Goal: Communication & Community: Answer question/provide support

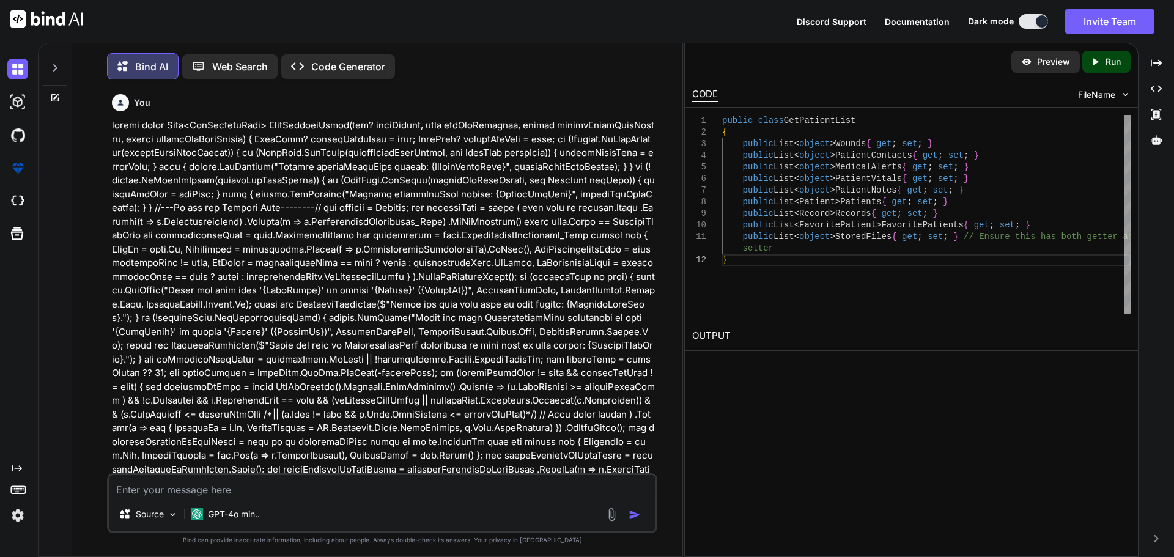
scroll to position [17503, 0]
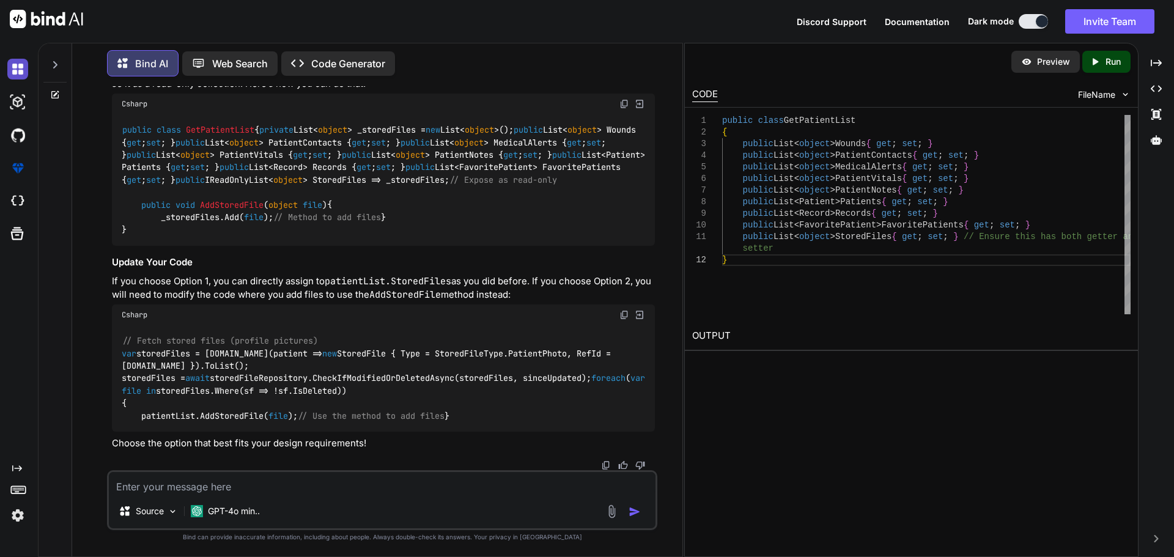
click at [15, 72] on img at bounding box center [17, 69] width 21 height 21
type textarea "x"
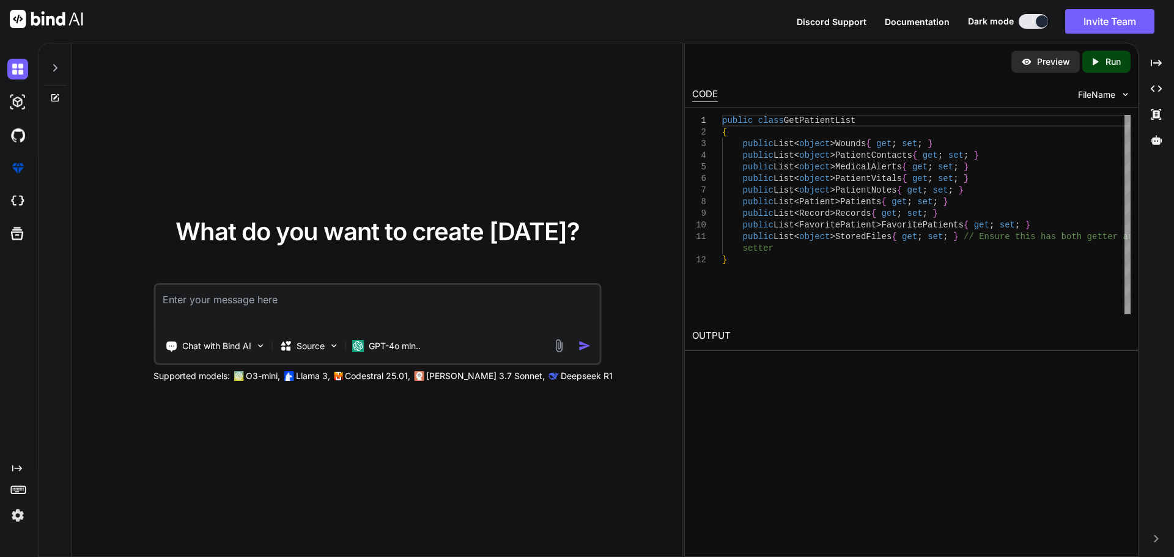
click at [191, 296] on textarea at bounding box center [377, 307] width 444 height 45
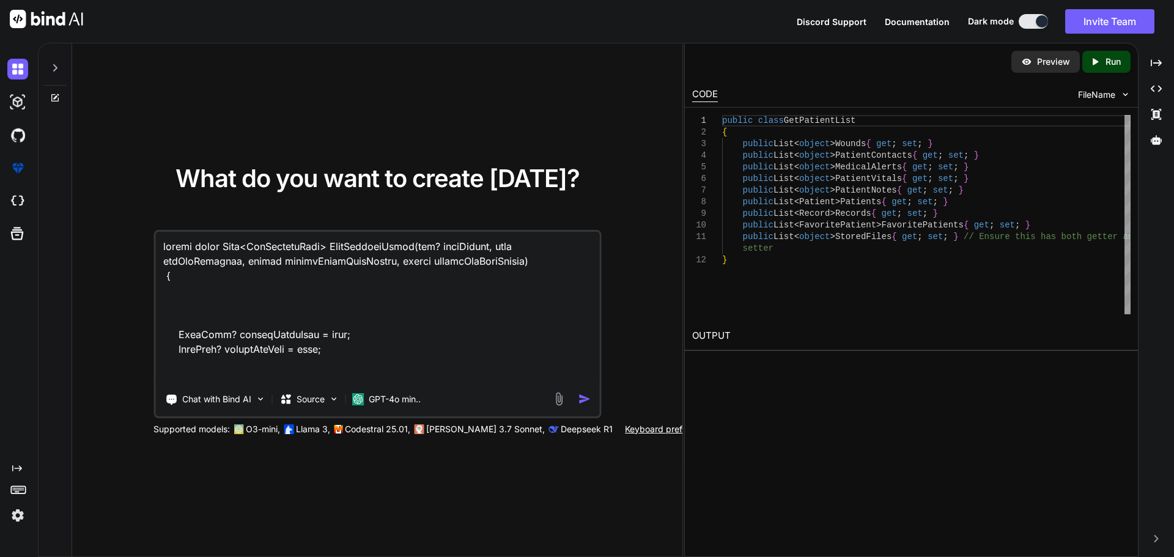
scroll to position [4889, 0]
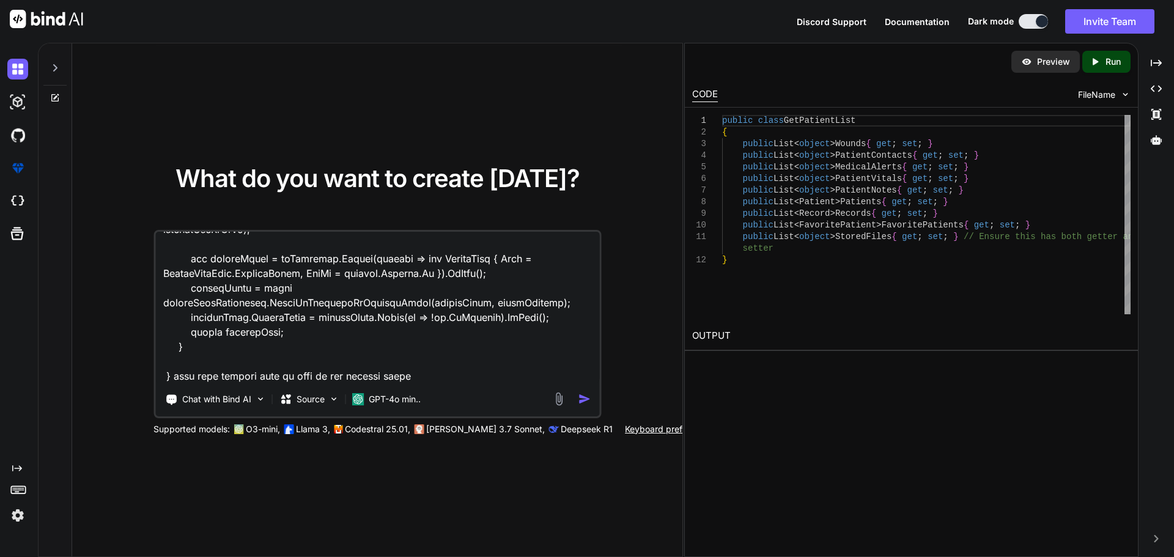
click at [421, 384] on div "Chat with Bind AI Source GPT-4o min.." at bounding box center [377, 324] width 448 height 188
click at [424, 381] on textarea at bounding box center [377, 308] width 444 height 152
paste textarea "refactor the patient API"
paste textarea "public class GetPatientList { public List<Entities.Patient> Patients { get; int…"
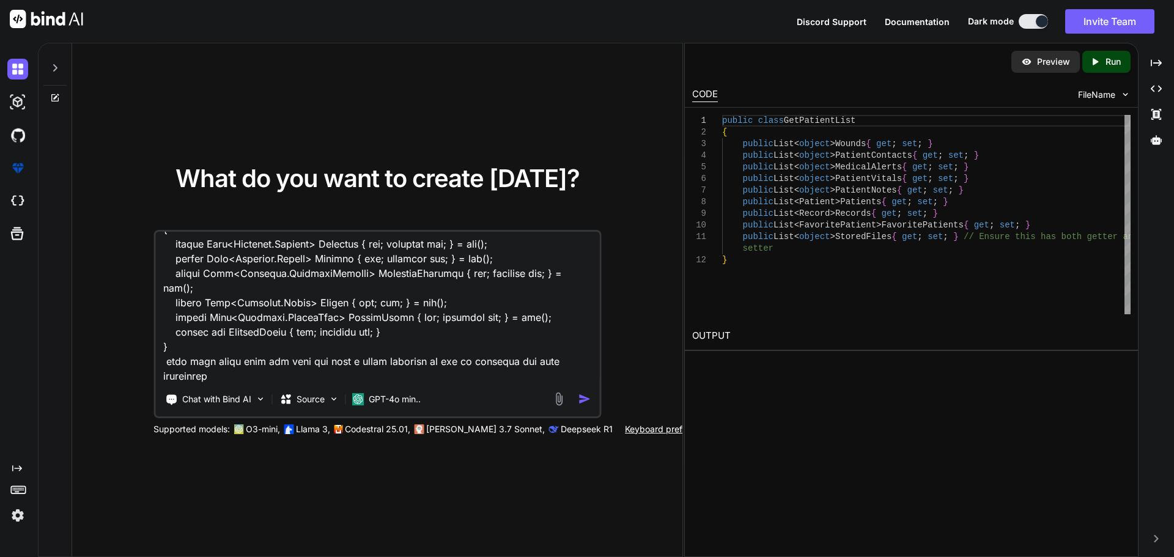
scroll to position [5036, 0]
type textarea "public async Task<GetPatientList> PullPatientAsync(int? daysFilter, bool getAll…"
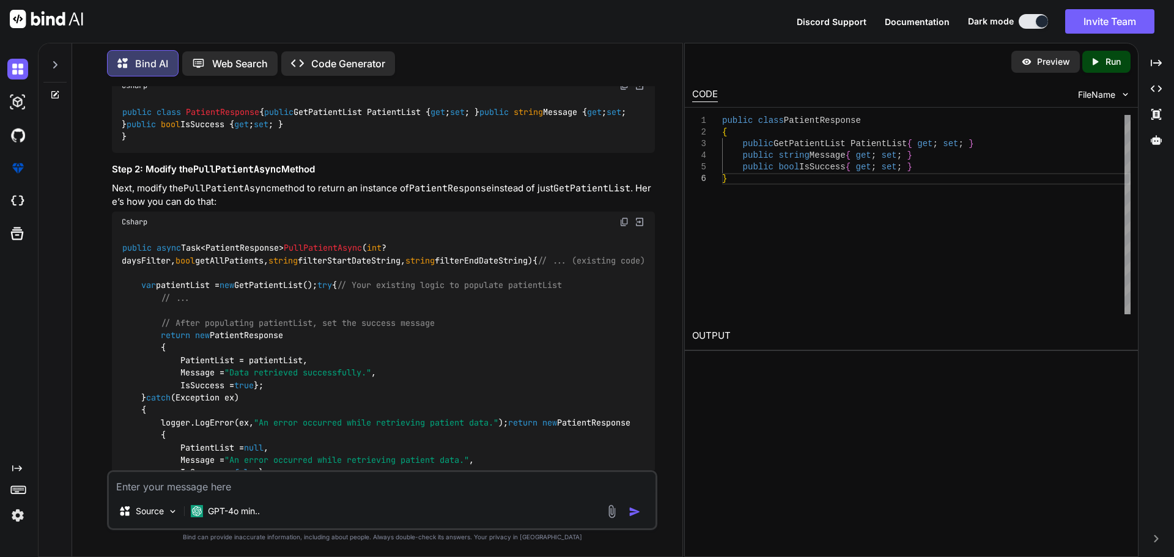
scroll to position [1599, 0]
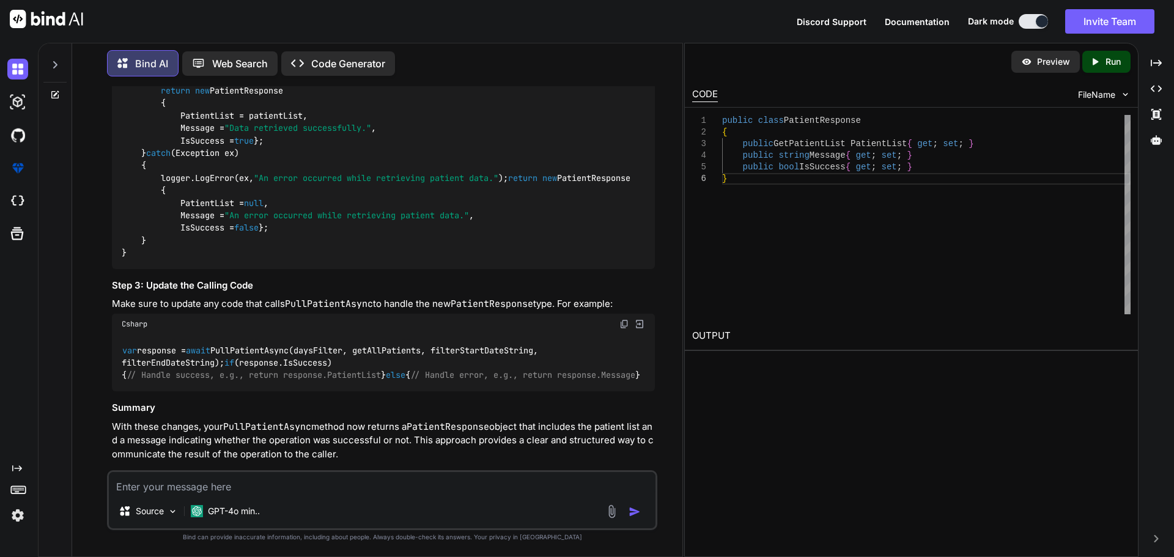
drag, startPoint x: 160, startPoint y: 179, endPoint x: 283, endPoint y: 237, distance: 136.2
click at [283, 237] on div "public async Task<PatientResponse> PullPatientAsync ( int ? daysFilter, bool ge…" at bounding box center [383, 128] width 543 height 281
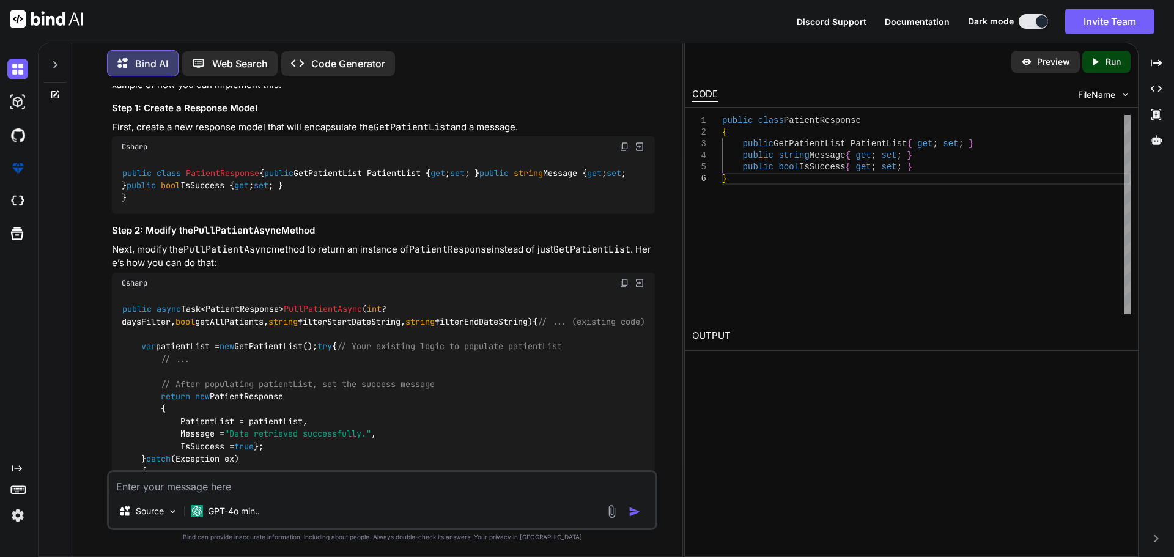
scroll to position [1232, 0]
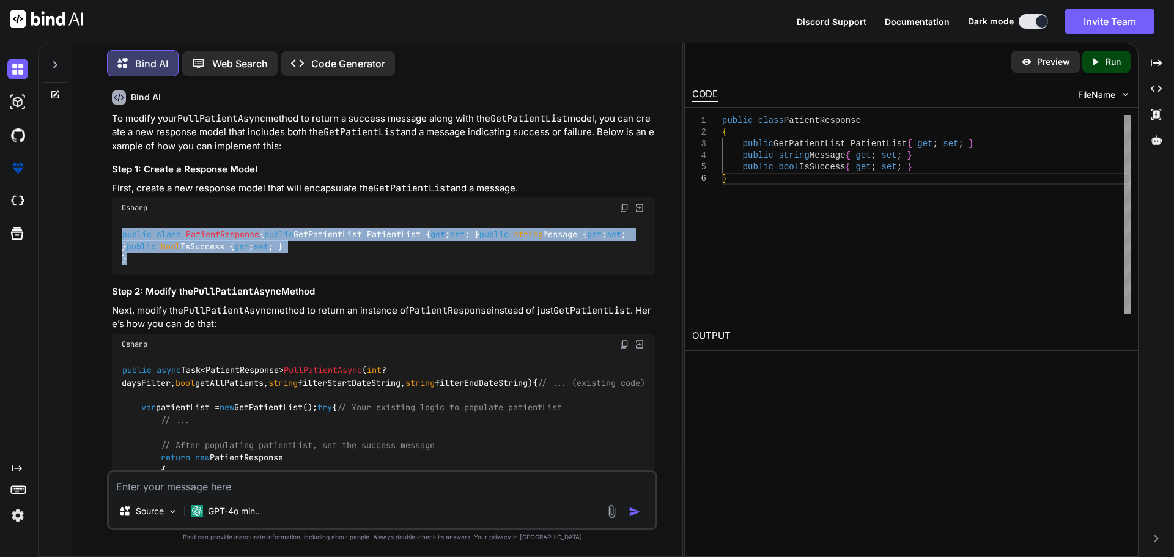
drag, startPoint x: 123, startPoint y: 207, endPoint x: 202, endPoint y: 266, distance: 98.7
click at [202, 266] on div "public class PatientResponse { public GetPatientList PatientList { get ; set ; …" at bounding box center [383, 246] width 543 height 57
copy code "public class PatientResponse { public GetPatientList PatientList { get ; set ; …"
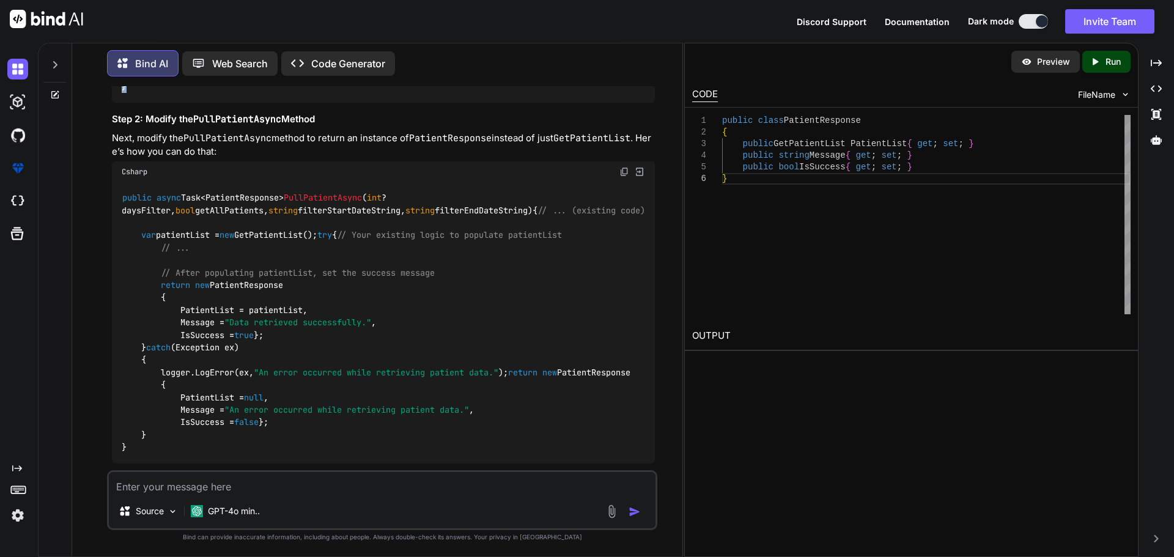
scroll to position [1477, 0]
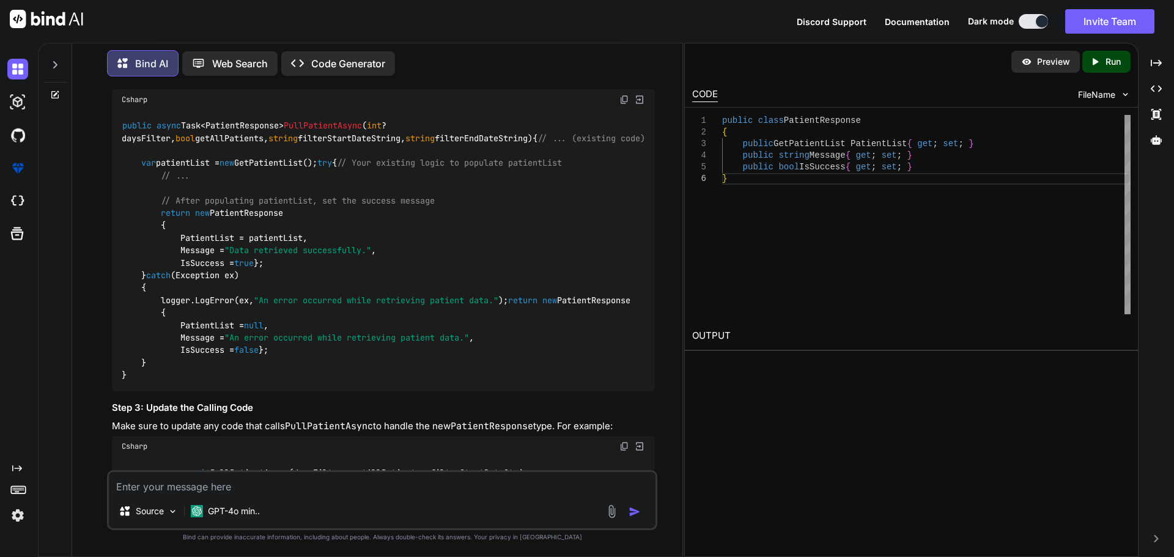
drag, startPoint x: 141, startPoint y: 199, endPoint x: 402, endPoint y: 201, distance: 261.7
click at [402, 201] on div "public async Task<PatientResponse> PullPatientAsync ( int ? daysFilter, bool ge…" at bounding box center [383, 250] width 543 height 281
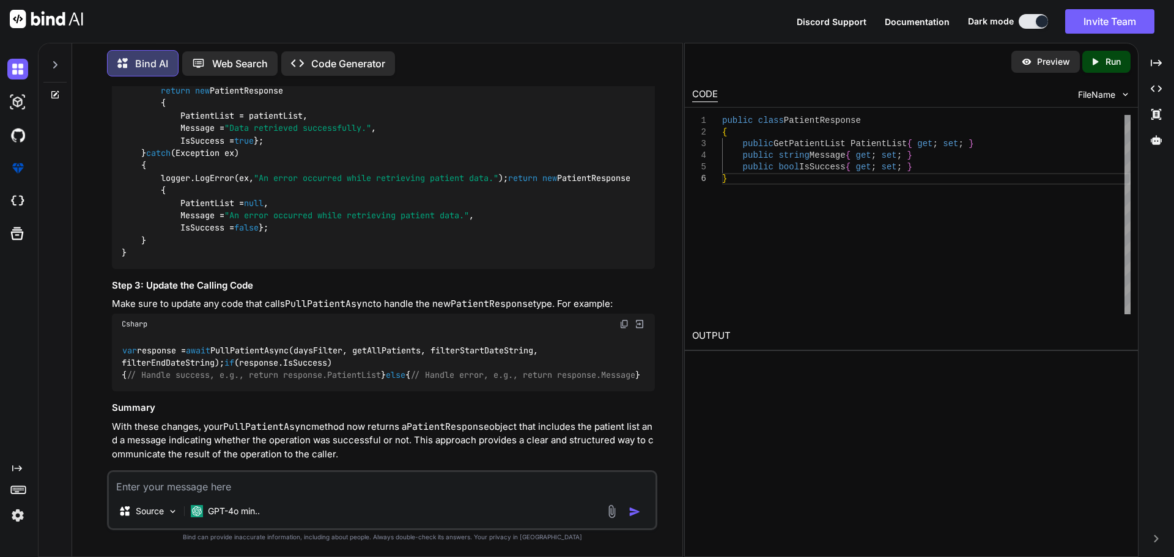
scroll to position [1538, 0]
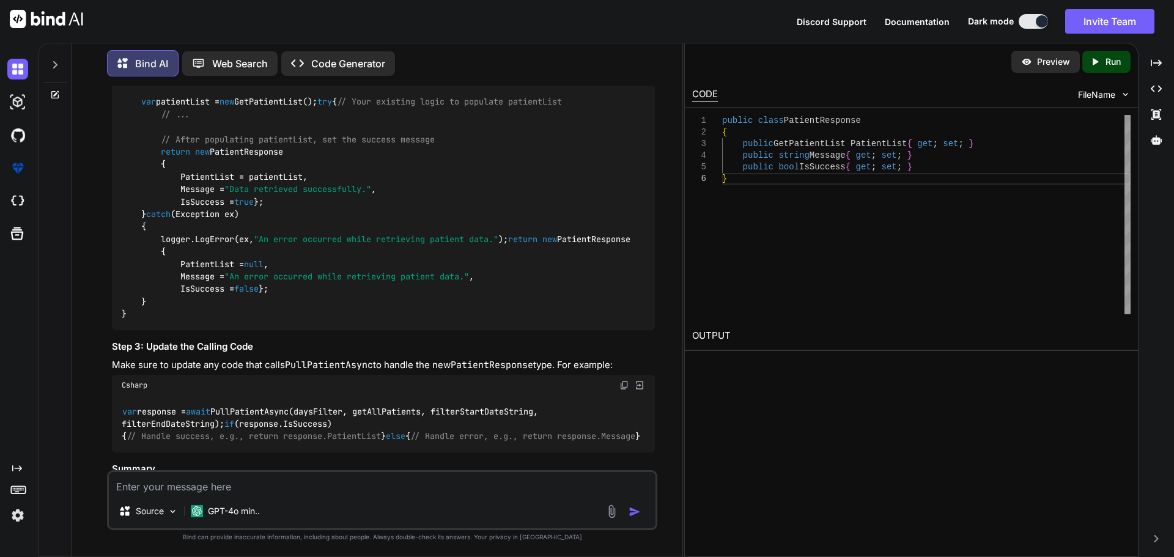
drag, startPoint x: 140, startPoint y: 165, endPoint x: 153, endPoint y: 179, distance: 19.0
click at [153, 179] on div "public async Task<PatientResponse> PullPatientAsync ( int ? daysFilter, bool ge…" at bounding box center [383, 189] width 543 height 281
drag, startPoint x: 153, startPoint y: 313, endPoint x: 129, endPoint y: 163, distance: 151.8
click at [129, 163] on div "public async Task<PatientResponse> PullPatientAsync ( int ? daysFilter, bool ge…" at bounding box center [383, 189] width 543 height 281
click at [217, 160] on div "public async Task<PatientResponse> PullPatientAsync ( int ? daysFilter, bool ge…" at bounding box center [383, 189] width 543 height 281
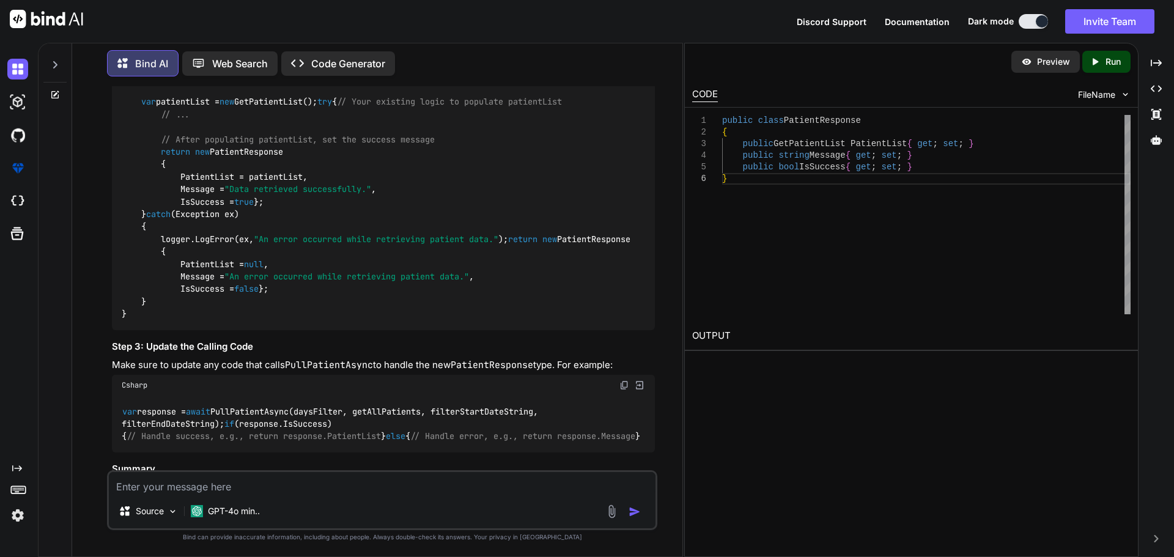
drag, startPoint x: 134, startPoint y: 159, endPoint x: 222, endPoint y: 432, distance: 286.6
click at [222, 330] on div "public async Task<PatientResponse> PullPatientAsync ( int ? daysFilter, bool ge…" at bounding box center [383, 189] width 543 height 281
copy code "try { // Your existing logic to populate patientList // ... // After populating…"
click at [168, 483] on textarea at bounding box center [382, 483] width 547 height 22
type textarea "v"
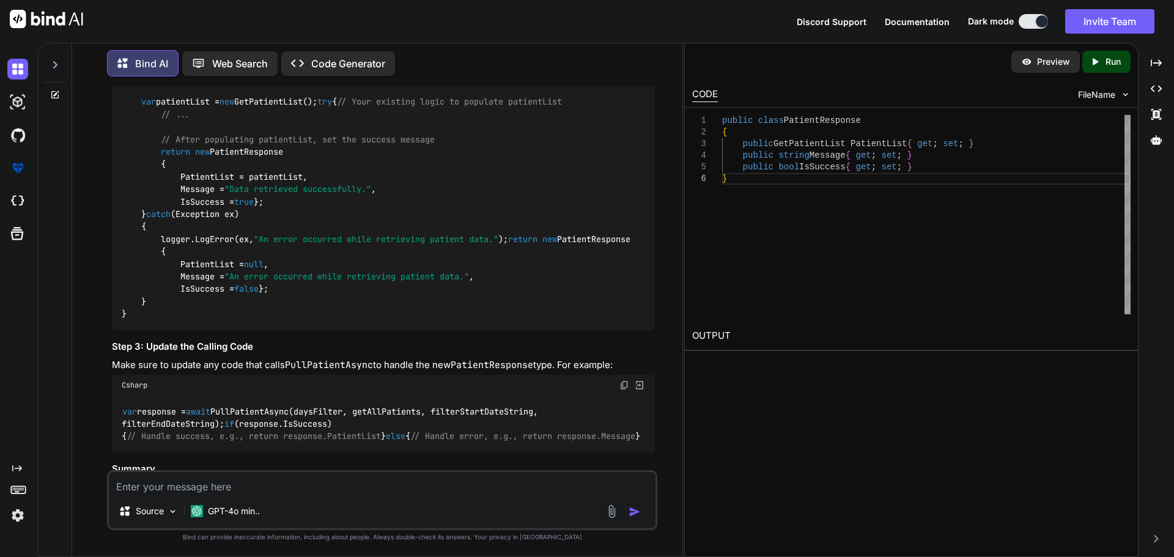
paste textarea "public async Task<GetPatientList> PullPatientAsync(int? daysFilter, bool getAll…"
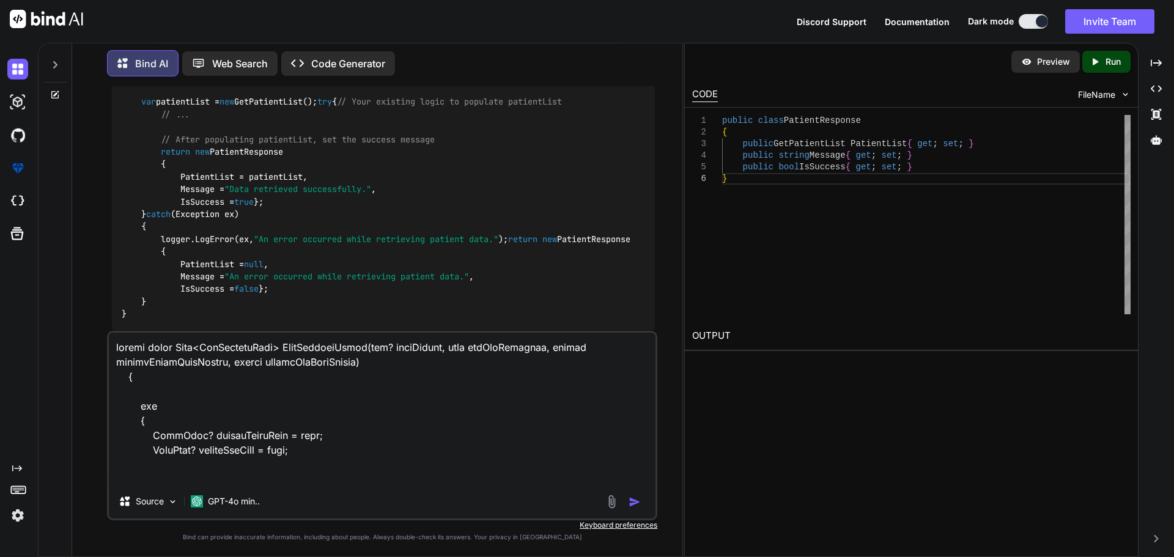
scroll to position [4933, 0]
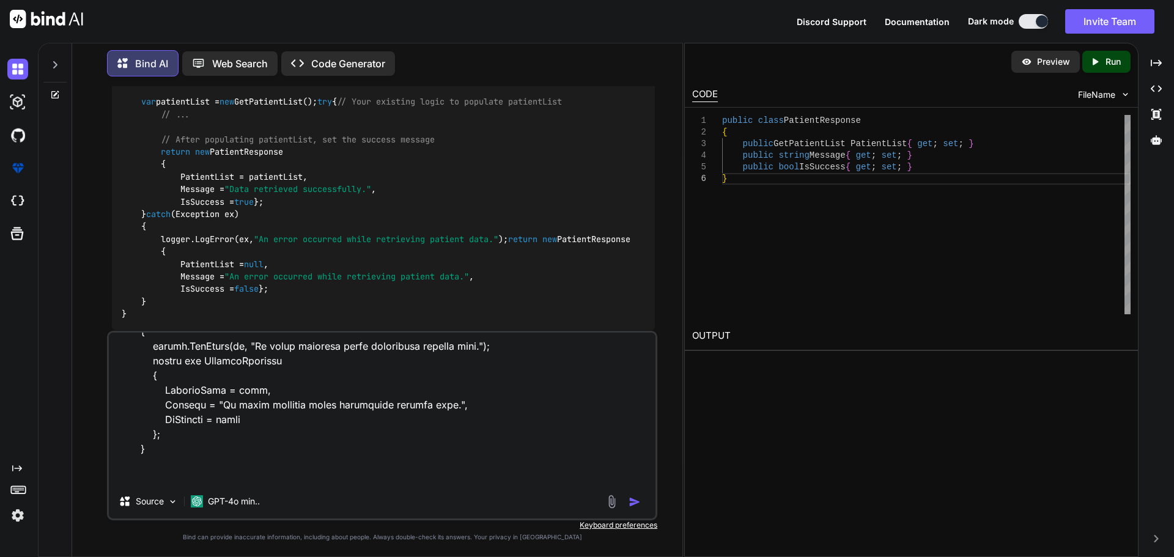
type textarea "public async Task<GetPatientList> PullPatientAsync(int? daysFilter, bool getAll…"
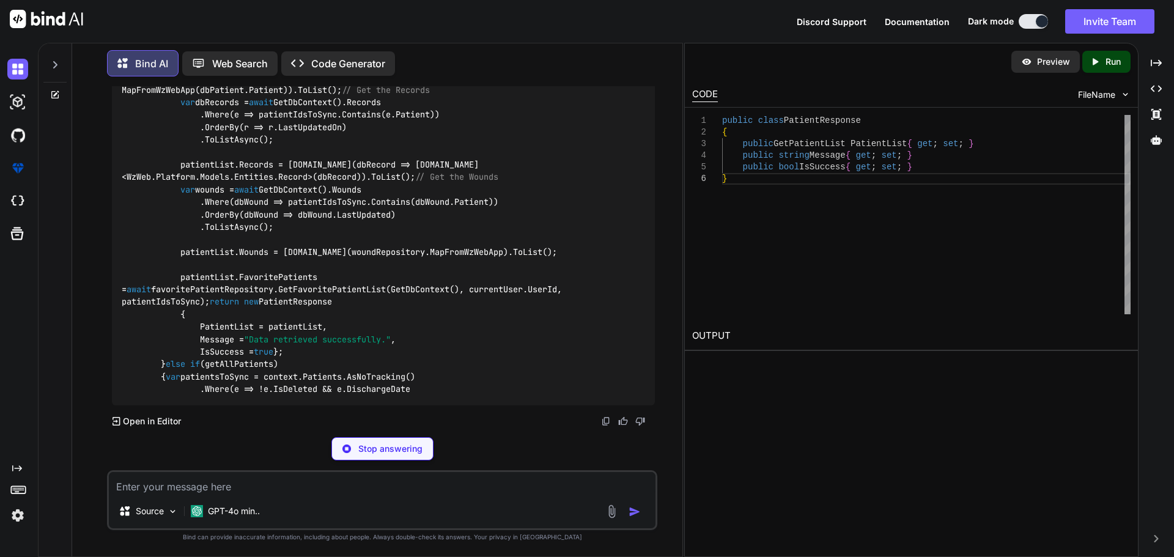
scroll to position [5179, 0]
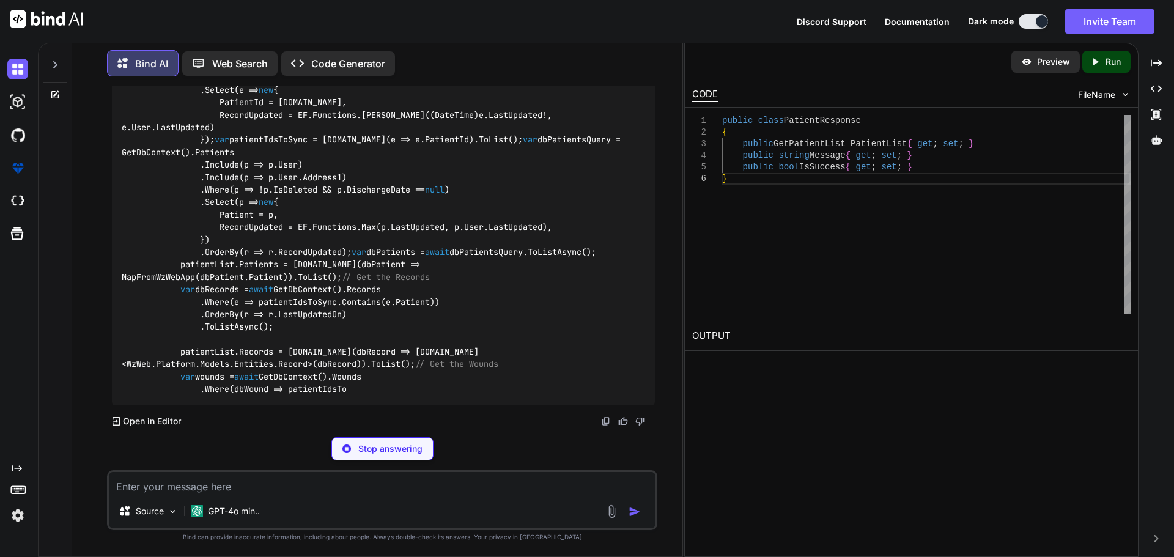
drag, startPoint x: 177, startPoint y: 268, endPoint x: 241, endPoint y: 328, distance: 87.8
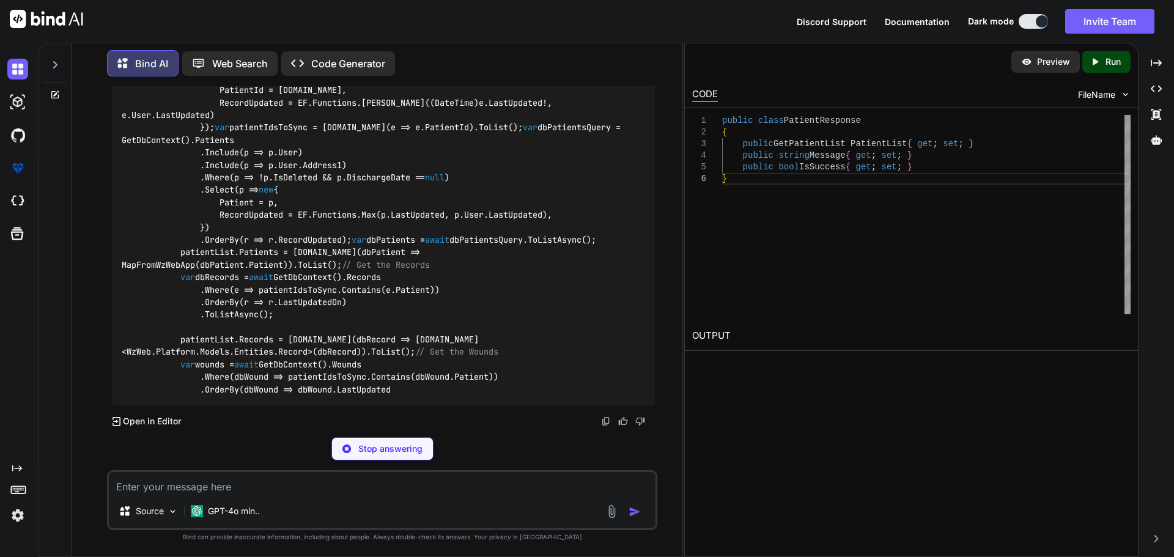
scroll to position [5240, 0]
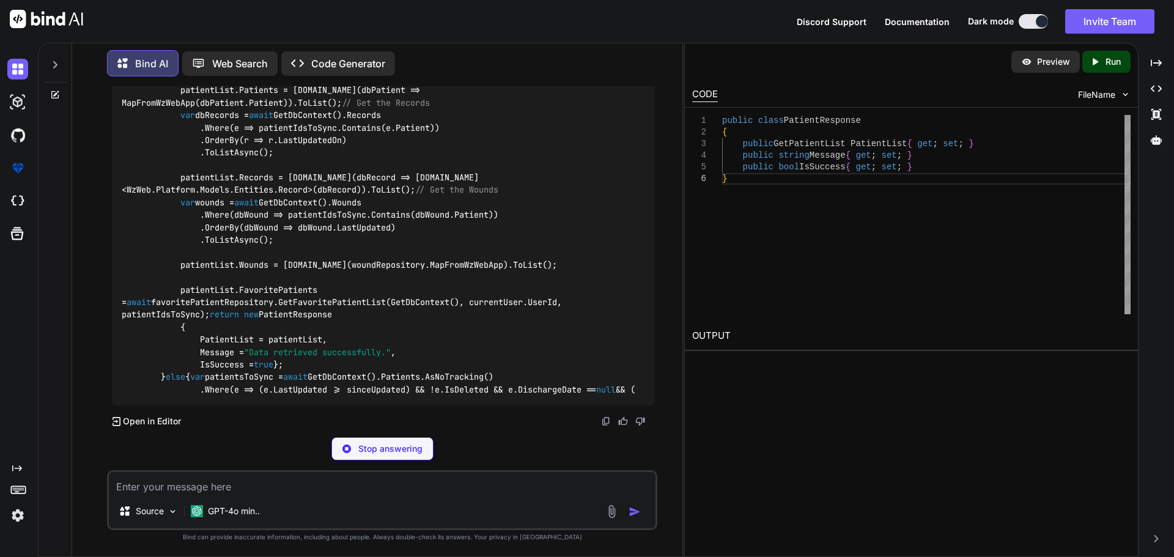
copy code "return new PatientResponse { PatientList = patientList, Message = "Data retriev…"
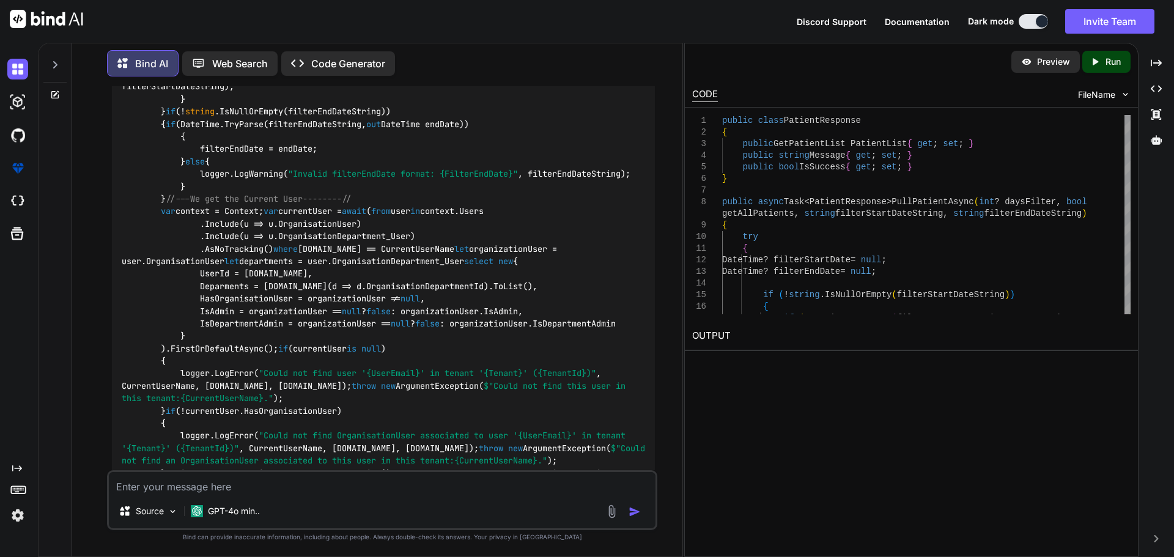
scroll to position [3161, 0]
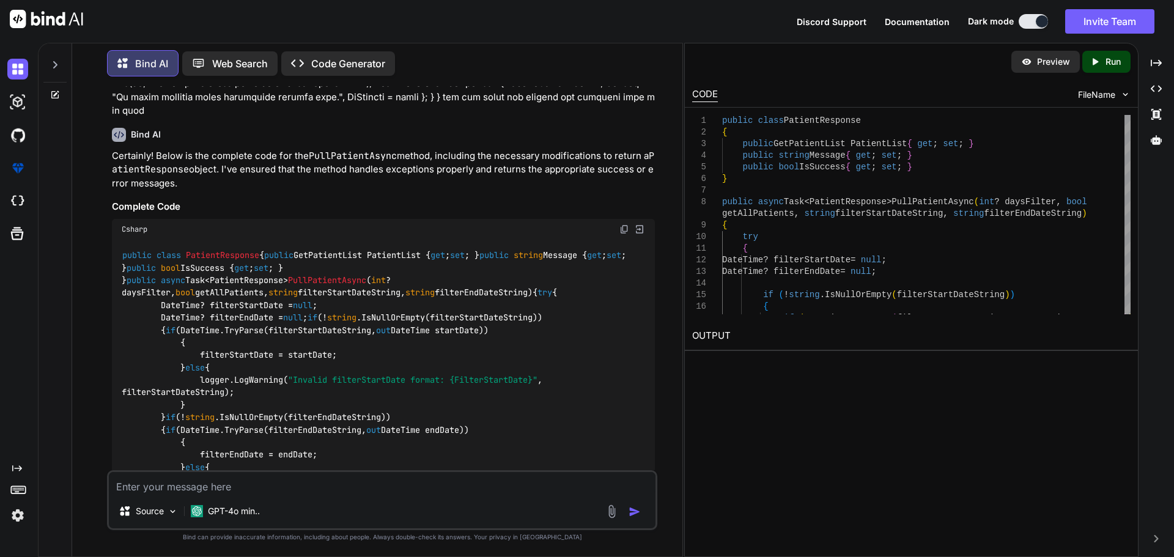
click at [624, 234] on img at bounding box center [624, 229] width 10 height 10
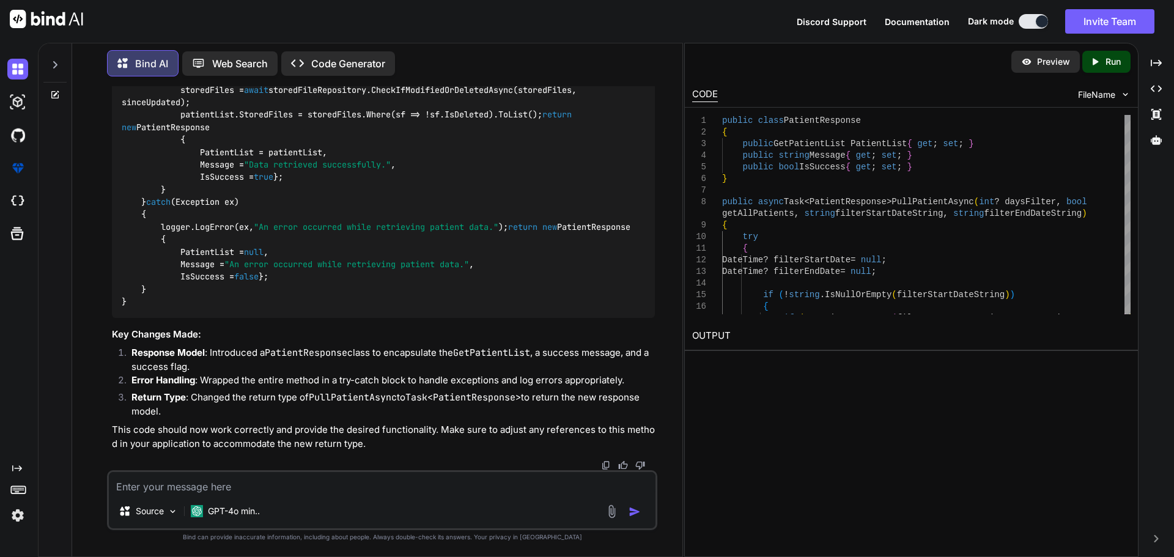
scroll to position [5969, 0]
click at [191, 487] on textarea at bounding box center [382, 483] width 547 height 22
paste textarea "Severity Code Description Project File Line Suppression State Error CS0738 'Pat…"
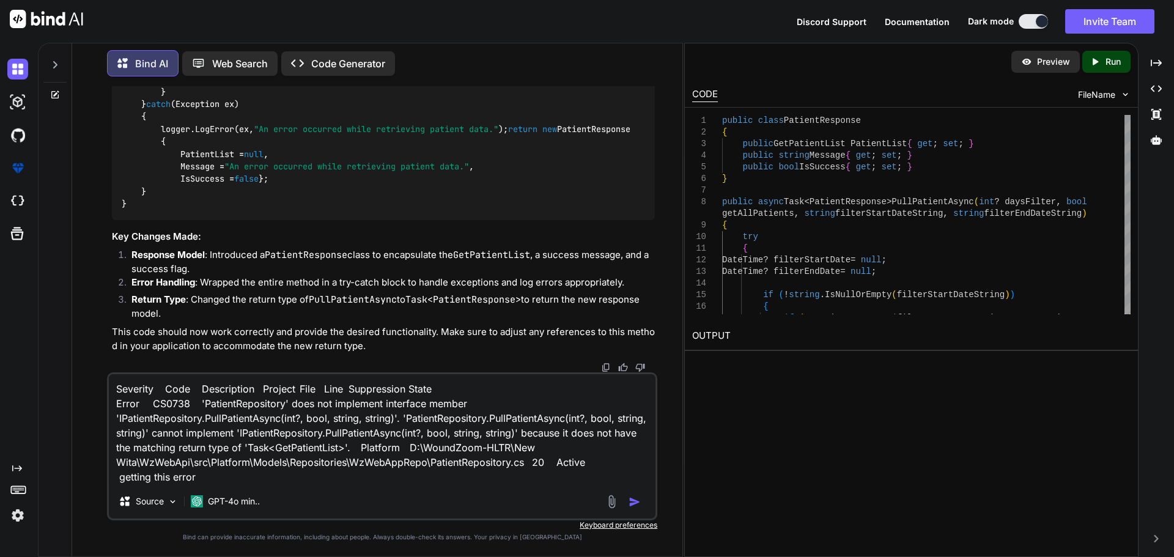
type textarea "Severity Code Description Project File Line Suppression State Error CS0738 'Pat…"
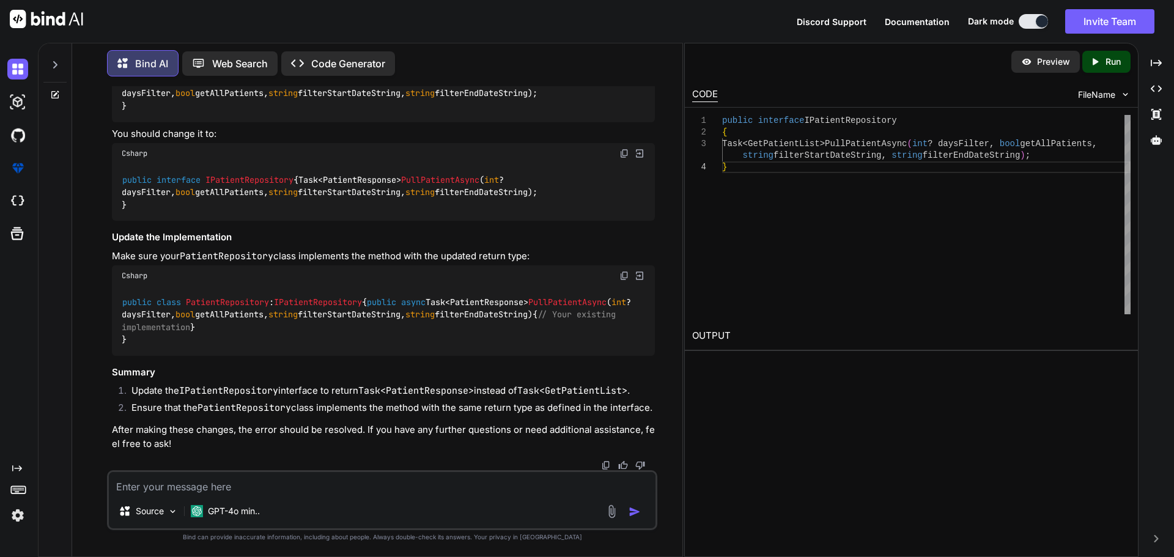
scroll to position [7719, 0]
drag, startPoint x: 138, startPoint y: 276, endPoint x: 393, endPoint y: 285, distance: 255.8
click at [393, 286] on div "public class PatientRepository : IPatientRepository { public async Task<Patient…" at bounding box center [383, 321] width 543 height 70
click at [402, 303] on div "public class PatientRepository : IPatientRepository { public async Task<Patient…" at bounding box center [383, 321] width 543 height 70
click at [227, 297] on span "public async Task<PatientResponse> PullPatientAsync ( int ? daysFilter, bool ge…" at bounding box center [379, 308] width 514 height 23
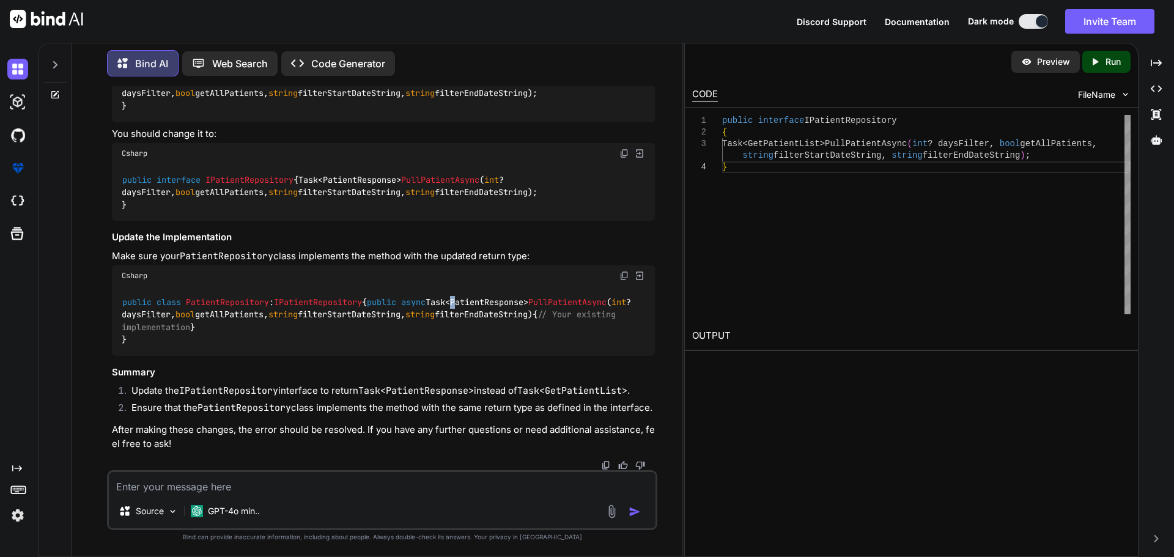
click at [227, 297] on span "public async Task<PatientResponse> PullPatientAsync ( int ? daysFilter, bool ge…" at bounding box center [379, 308] width 514 height 23
click at [222, 478] on textarea at bounding box center [382, 483] width 547 height 22
paste textarea "[HttpGet("GetFilteredPatientlistAsync")] [ProducesResponseType(typeof(PullResul…"
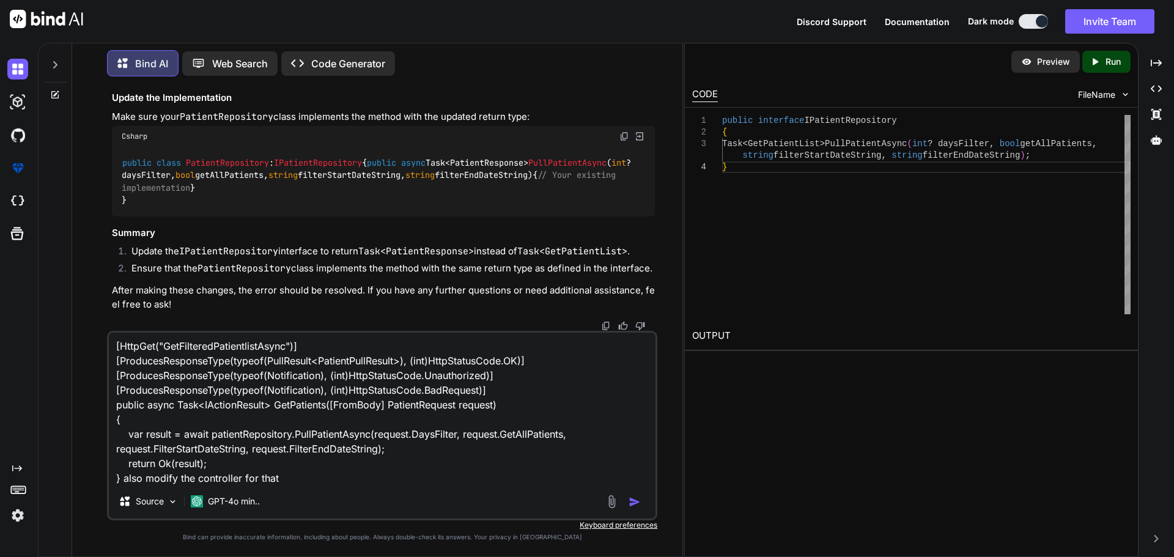
type textarea "[HttpGet("GetFilteredPatientlistAsync")] [ProducesResponseType(typeof(PullResul…"
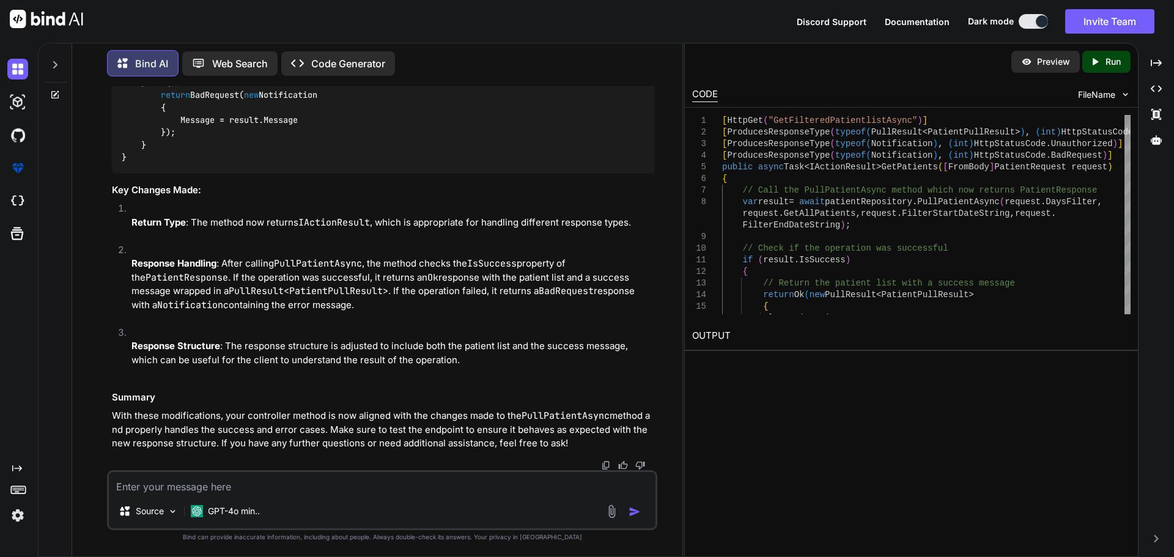
scroll to position [8371, 0]
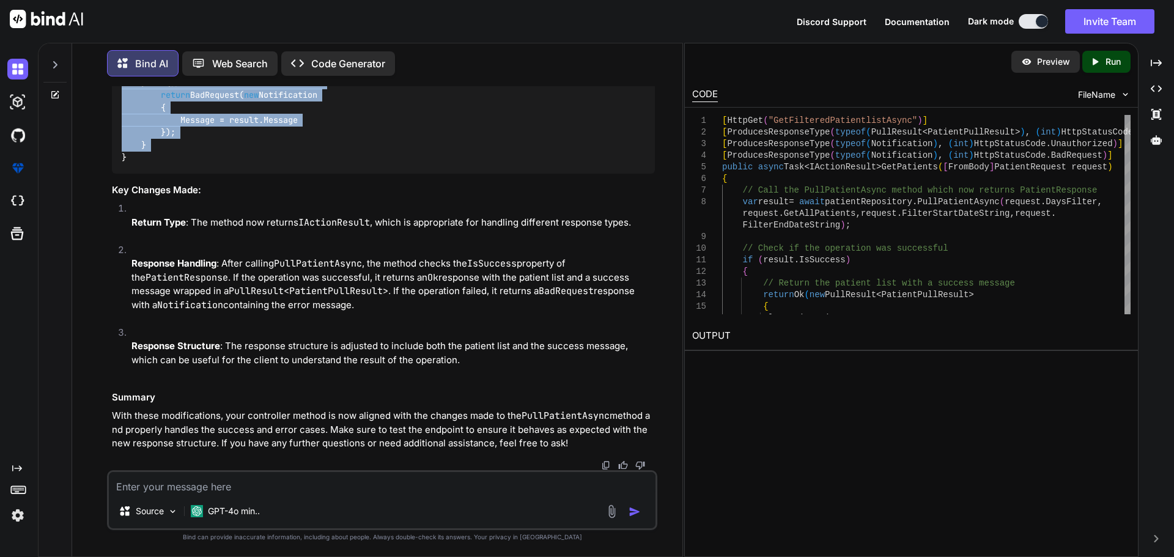
drag, startPoint x: 142, startPoint y: 191, endPoint x: 307, endPoint y: 401, distance: 266.6
click at [307, 174] on div "[ HttpGet( "GetFilteredPatientlistAsync" ) ] [ ProducesResponseType(typeof(Pull…" at bounding box center [383, 20] width 543 height 306
copy code "if (result.IsSuccess) { // Return the patient list with a success message retur…"
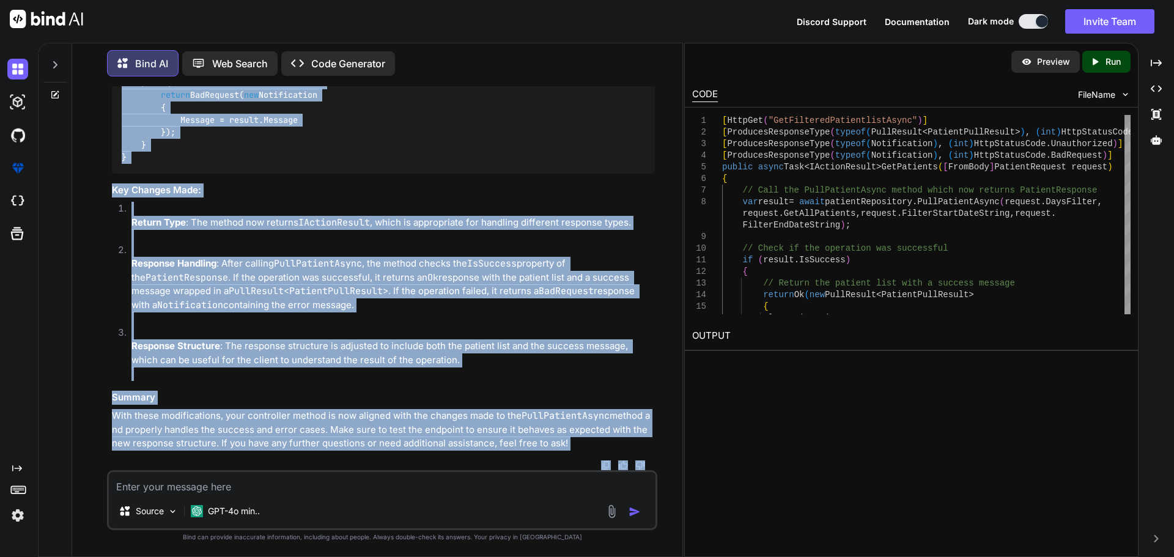
scroll to position [8629, 0]
drag, startPoint x: 124, startPoint y: 109, endPoint x: 278, endPoint y: 163, distance: 164.0
click at [278, 163] on div "[ HttpGet( "GetFilteredPatientlistAsync" ) ] [ ProducesResponseType(typeof(Pull…" at bounding box center [383, 20] width 543 height 306
copy code "[ HttpGet( "GetFilteredPatientlistAsync" ) ] [ ProducesResponseType(typeof(Pull…"
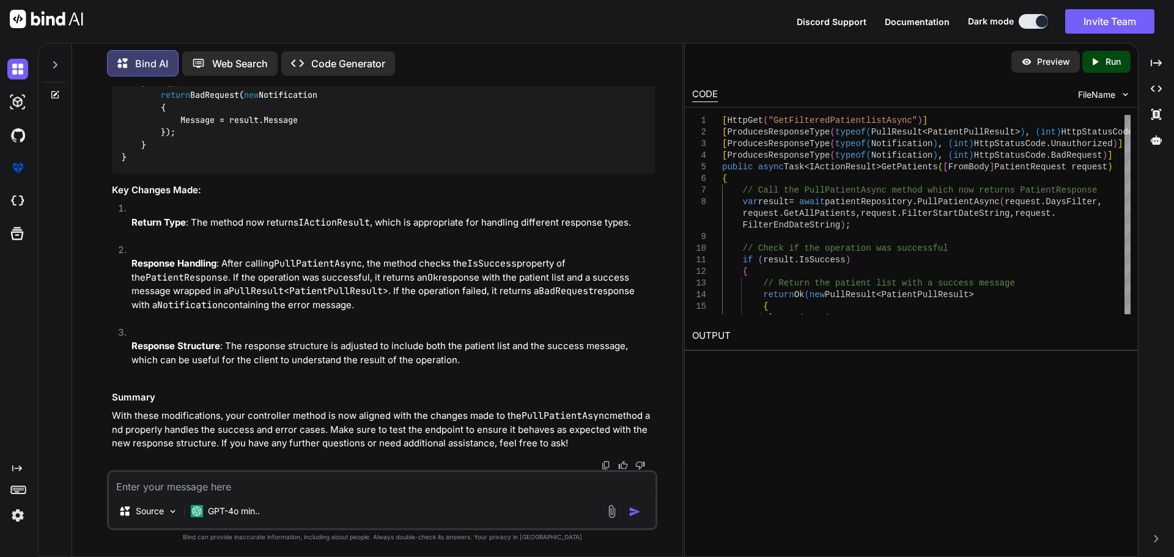
click at [138, 487] on textarea at bounding box center [382, 483] width 547 height 22
click at [134, 486] on textarea at bounding box center [382, 483] width 547 height 22
type textarea "not working"
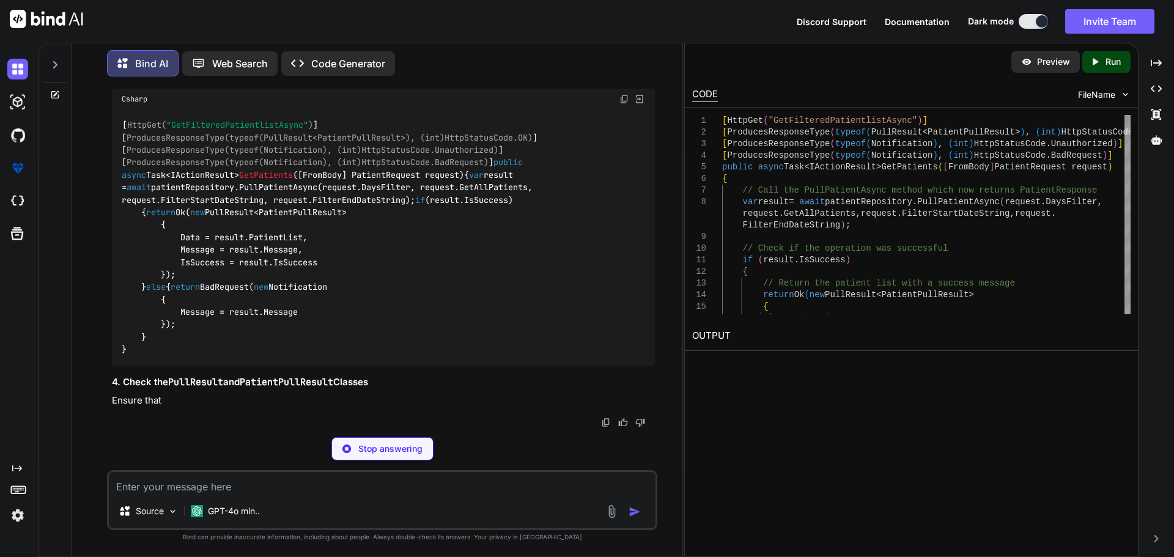
scroll to position [9528, 0]
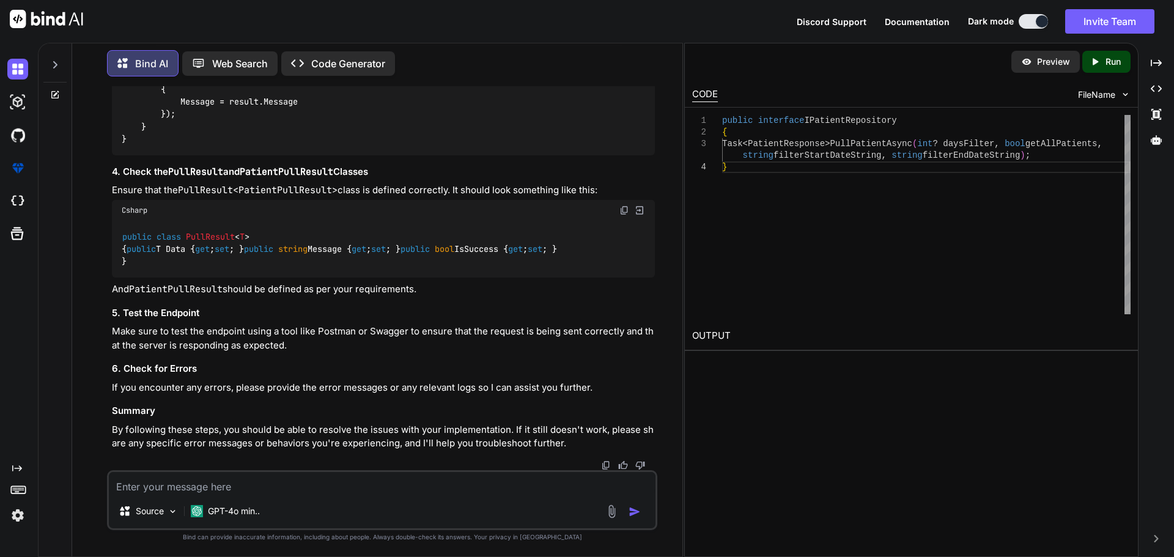
click at [179, 480] on textarea at bounding box center [382, 483] width 547 height 22
click at [188, 490] on textarea at bounding box center [382, 483] width 547 height 22
paste textarea "public class GetPatientList { public List<Entities.Patient> Patients { get; int…"
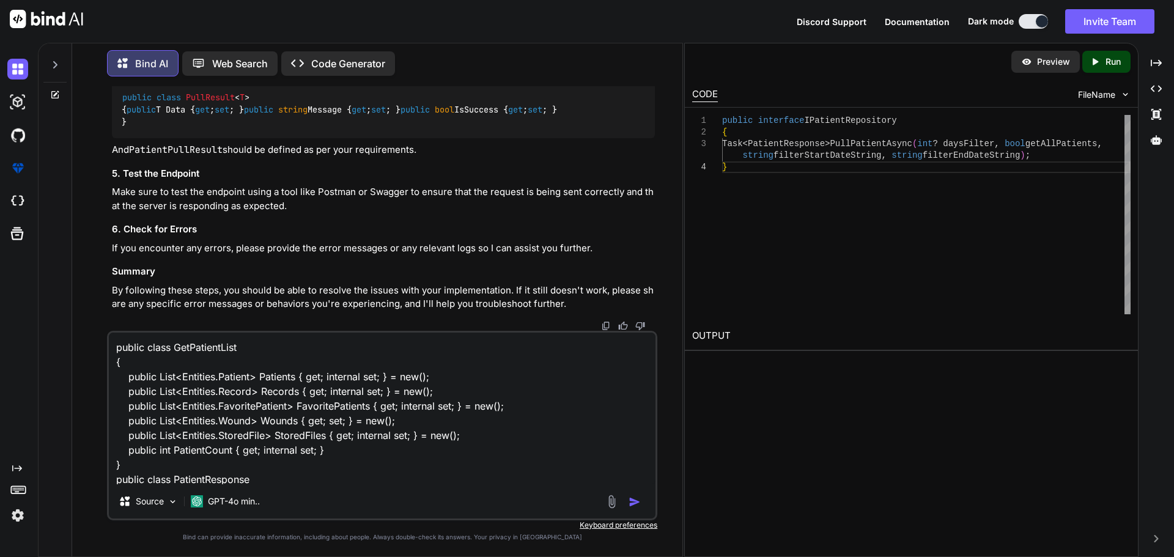
scroll to position [221, 0]
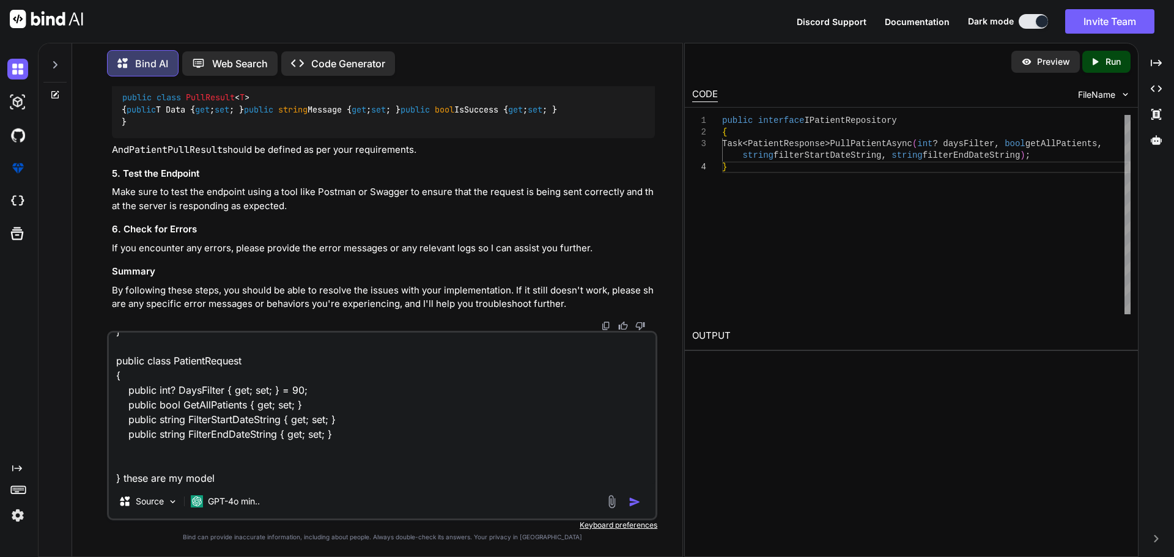
type textarea "public class GetPatientList { public List<Entities.Patient> Patients { get; int…"
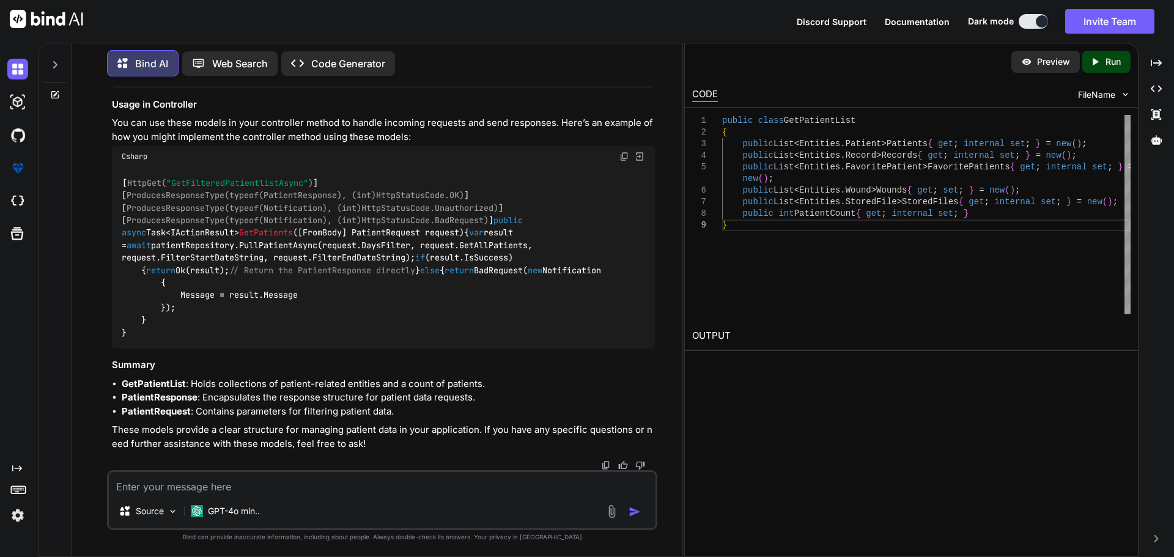
scroll to position [10876, 0]
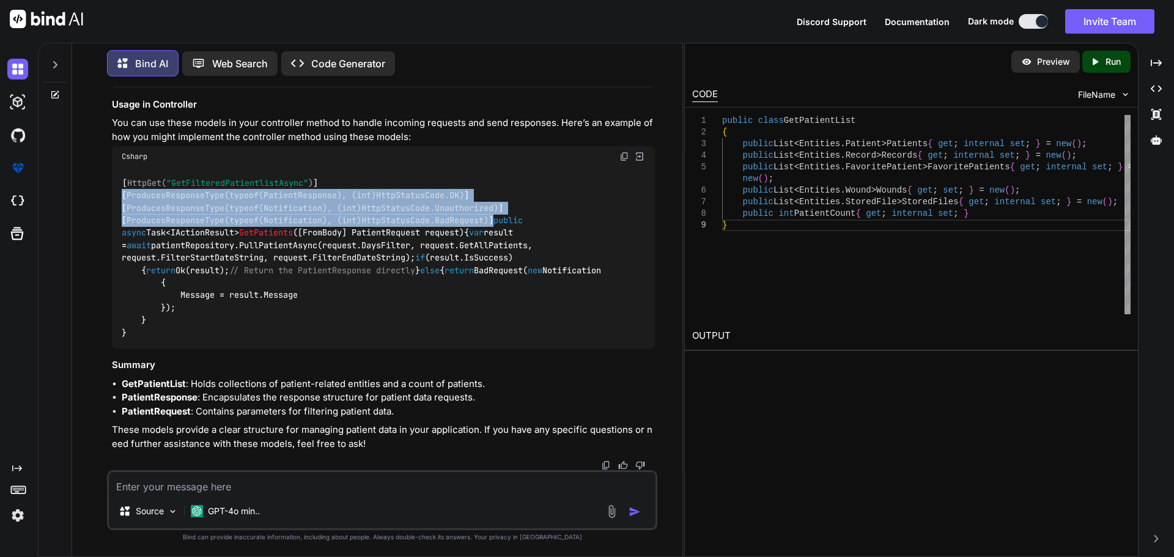
drag, startPoint x: 123, startPoint y: 267, endPoint x: 528, endPoint y: 287, distance: 405.9
click at [528, 287] on div "[ HttpGet( "GetFilteredPatientlistAsync" ) ] [ ProducesResponseType(typeof(Pati…" at bounding box center [383, 258] width 543 height 182
copy code "[ ProducesResponseType(typeof(PatientResponse), (int)HttpStatusCode.OK) ] [ Pro…"
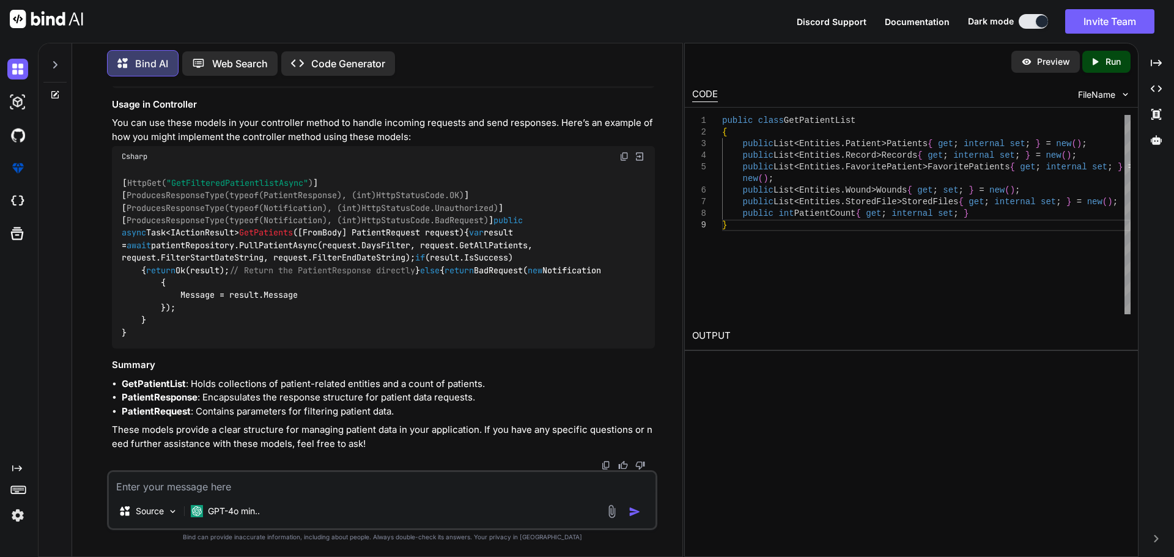
click at [304, 349] on div "[ HttpGet( "GetFilteredPatientlistAsync" ) ] [ ProducesResponseType(typeof(Pati…" at bounding box center [383, 258] width 543 height 182
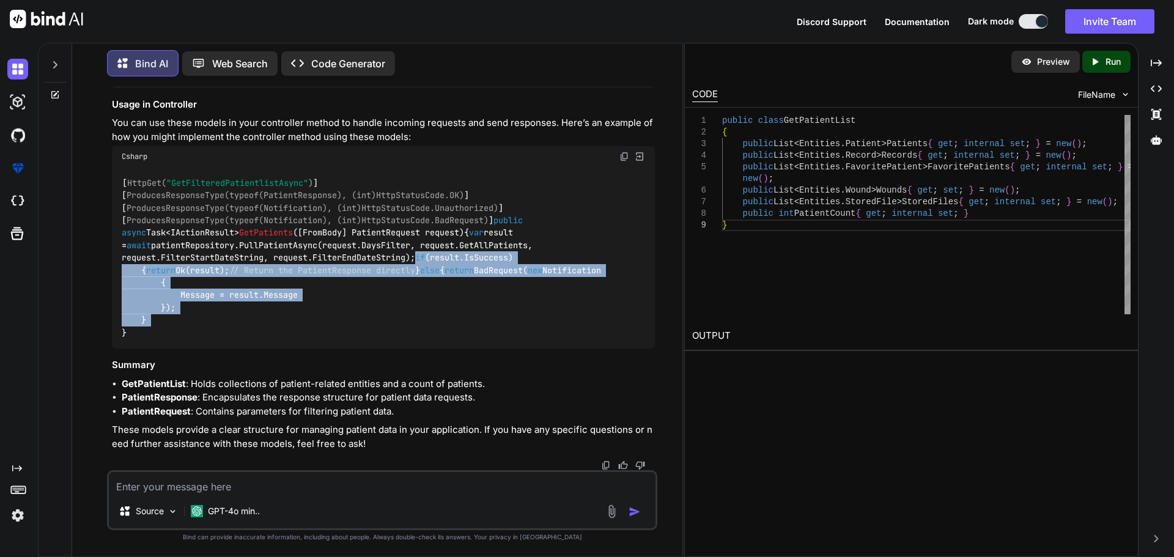
drag, startPoint x: 142, startPoint y: 245, endPoint x: 227, endPoint y: 370, distance: 151.3
click at [227, 349] on div "[ HttpGet( "GetFilteredPatientlistAsync" ) ] [ ProducesResponseType(typeof(Pati…" at bounding box center [383, 258] width 543 height 182
copy code "if (result.IsSuccess) { return Ok(result); // Return the PatientResponse direct…"
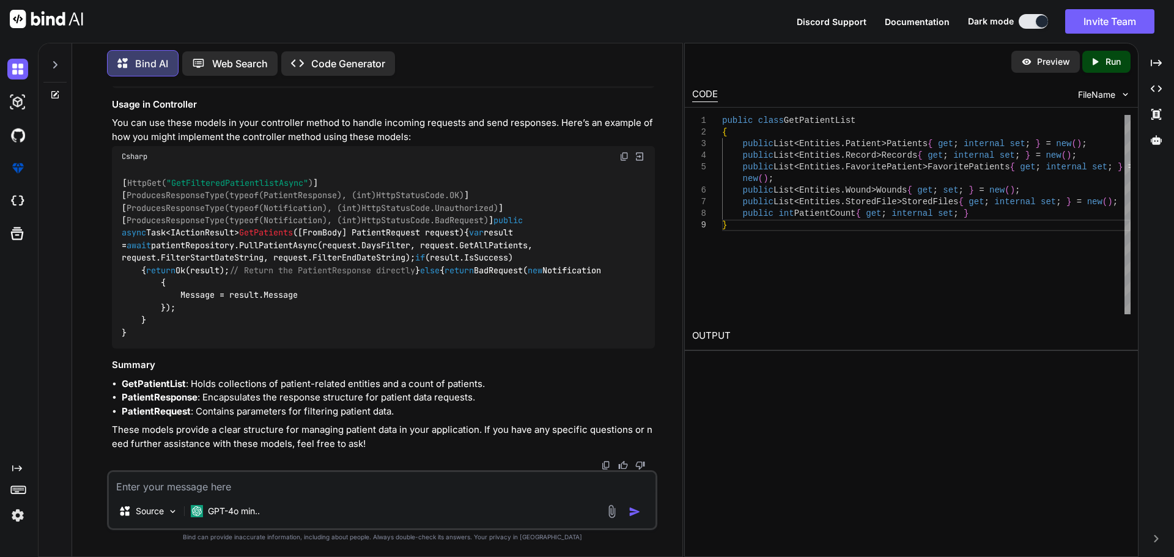
click at [192, 495] on div "Source GPT-4o min.." at bounding box center [382, 500] width 550 height 60
click at [193, 489] on textarea at bounding box center [382, 483] width 547 height 22
paste textarea "else { return BadRequest(new Notification { Message = result.Message }); }"
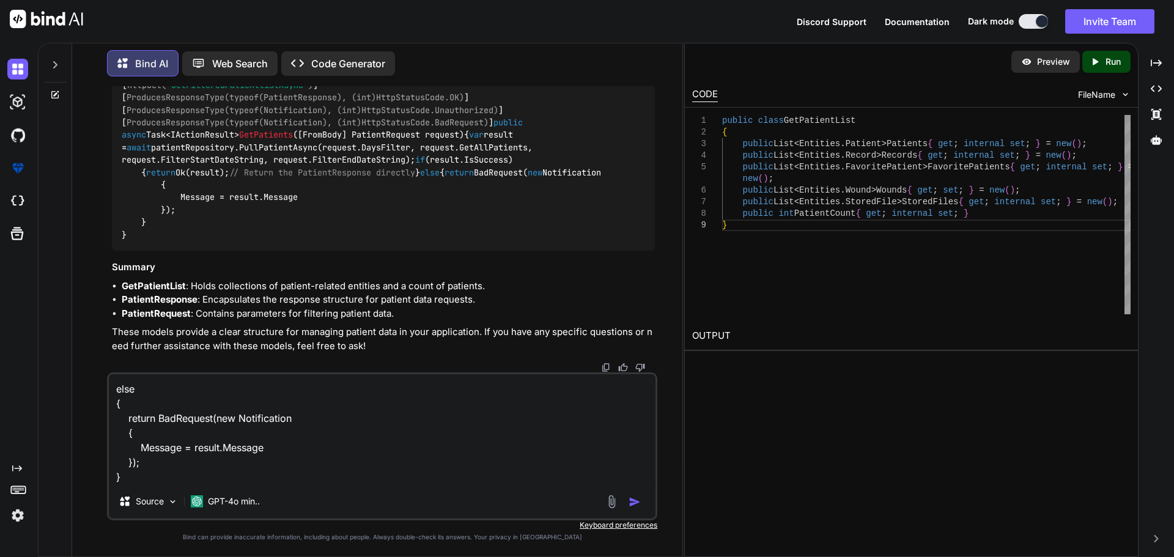
click at [220, 469] on textarea "else { return BadRequest(new Notification { Message = result.Message }); }" at bounding box center [382, 429] width 547 height 110
paste textarea "Severity Code Description Project File Line Suppression State Error CS7036 Ther…"
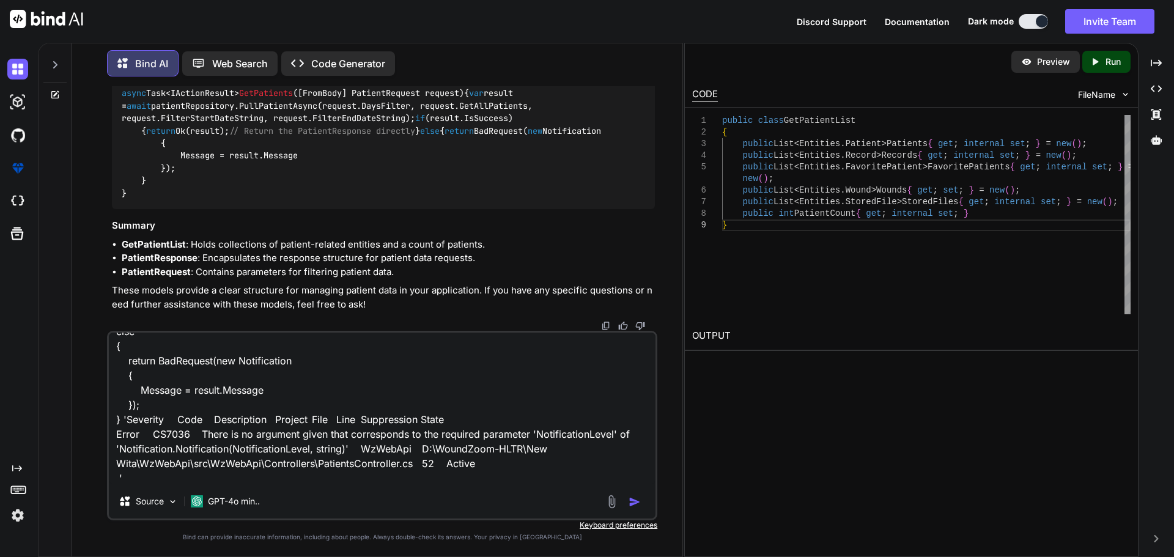
click at [166, 486] on div "else { return BadRequest(new Notification { Message = result.Message }); } 'Sev…" at bounding box center [382, 426] width 550 height 190
click at [168, 481] on textarea "else { return BadRequest(new Notification { Message = result.Message }); } 'Sev…" at bounding box center [382, 409] width 547 height 152
type textarea "else { return BadRequest(new Notification { Message = result.Message }); } 'Sev…"
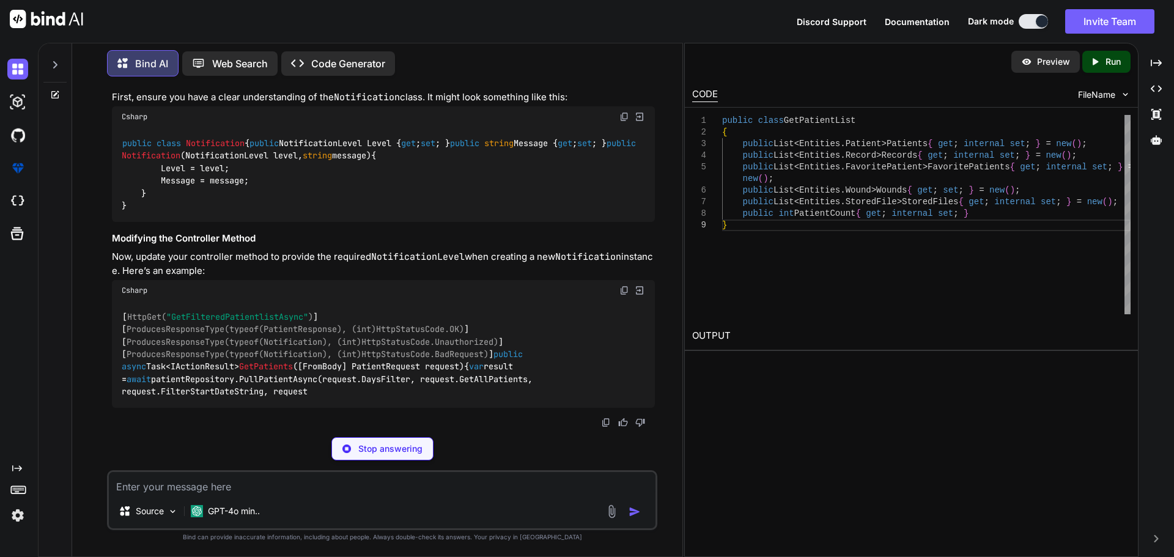
scroll to position [11707, 0]
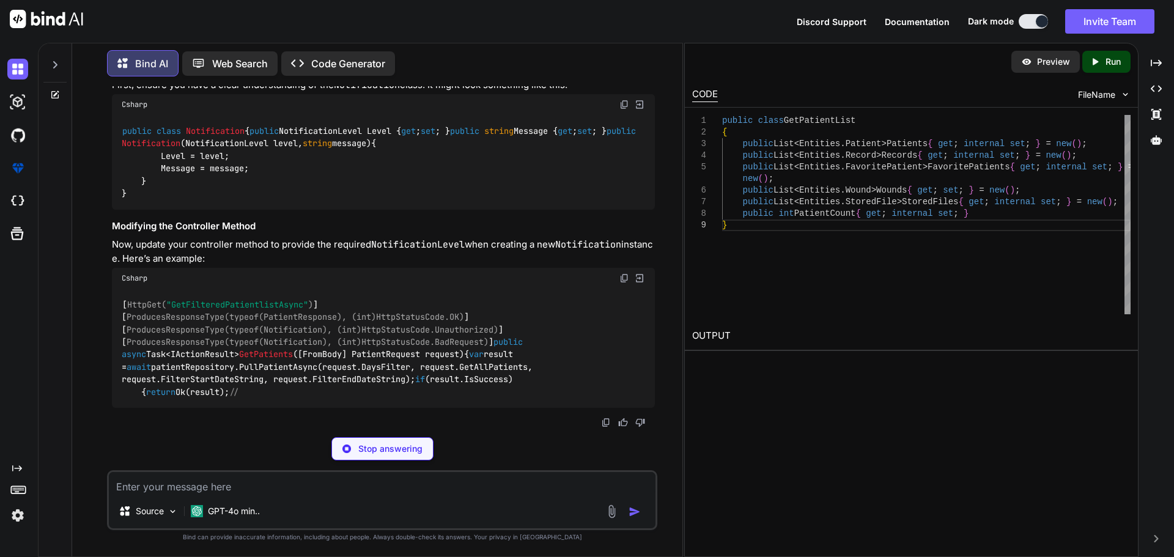
click at [408, 445] on p "Stop answering" at bounding box center [390, 449] width 64 height 12
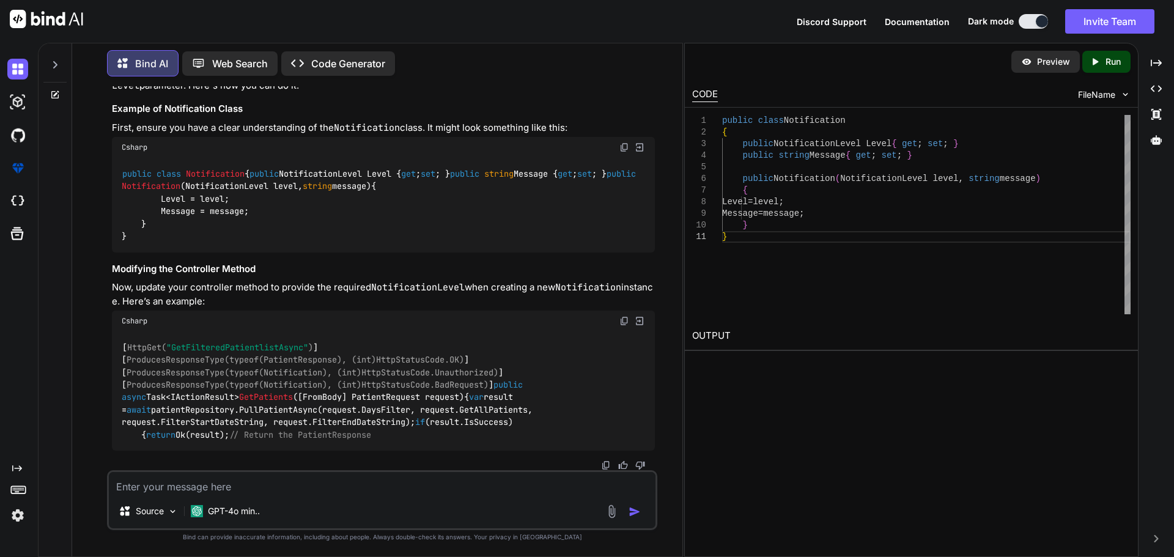
click at [285, 506] on div "Source GPT-4o min.." at bounding box center [382, 513] width 547 height 29
click at [295, 499] on div "Source GPT-4o min.." at bounding box center [382, 513] width 547 height 29
click at [307, 492] on textarea at bounding box center [382, 483] width 547 height 22
type textarea "we dony need to use notification also pass the hard coded message"
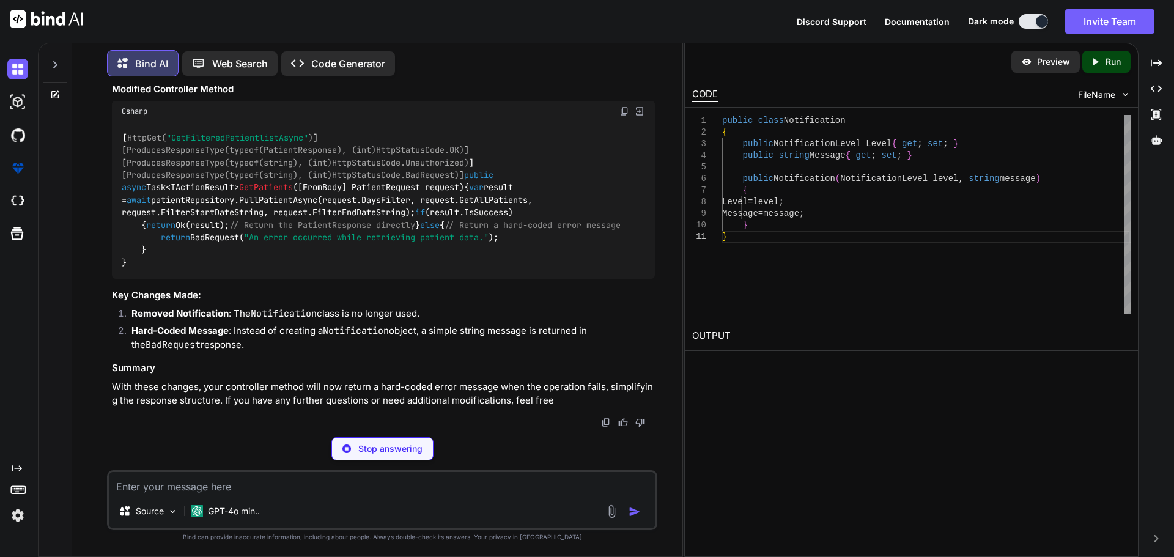
scroll to position [12222, 0]
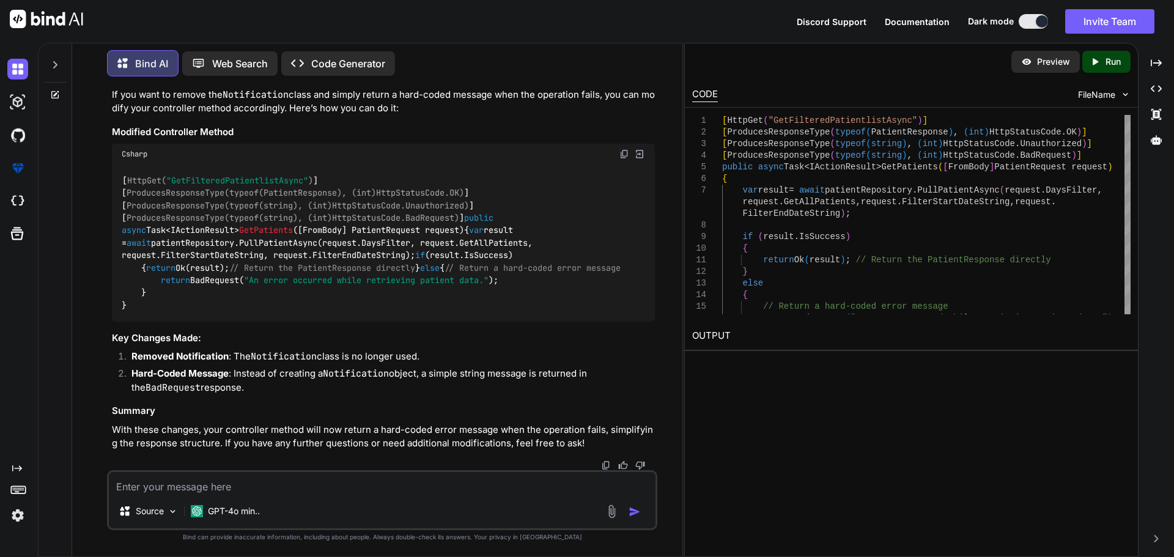
click at [119, 165] on div "[ HttpGet( "GetFilteredPatientlistAsync" ) ] [ ProducesResponseType(typeof(Pati…" at bounding box center [383, 243] width 543 height 157
click at [120, 165] on div "[ HttpGet( "GetFilteredPatientlistAsync" ) ] [ ProducesResponseType(typeof(Pati…" at bounding box center [383, 243] width 543 height 157
drag, startPoint x: 161, startPoint y: 327, endPoint x: 531, endPoint y: 330, distance: 369.4
click at [531, 321] on div "[ HttpGet( "GetFilteredPatientlistAsync" ) ] [ ProducesResponseType(typeof(Pati…" at bounding box center [383, 243] width 543 height 157
copy code "return BadRequest( "An error occurred while retrieving patient data." );"
